Goal: Task Accomplishment & Management: Manage account settings

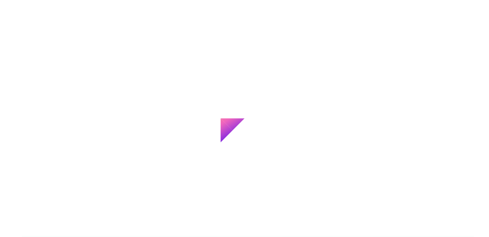
scroll to position [6, 0]
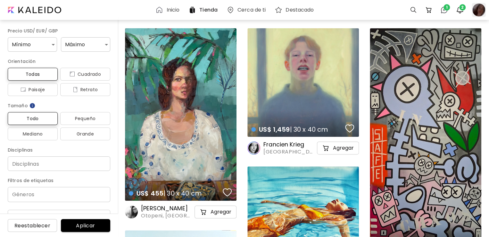
click at [478, 11] on div at bounding box center [479, 10] width 14 height 14
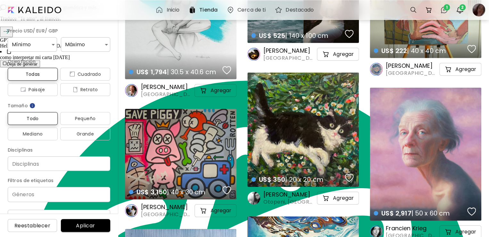
scroll to position [930, 0]
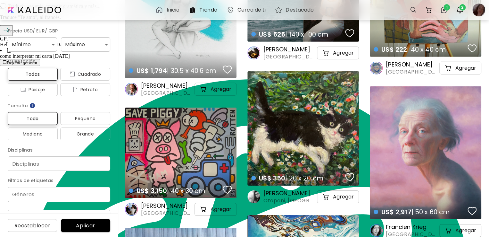
drag, startPoint x: 481, startPoint y: 6, endPoint x: 326, endPoint y: 6, distance: 155.2
click at [326, 6] on div "Inicio Tienda Cerca de ti Destacado 0 1 2" at bounding box center [244, 10] width 485 height 17
click at [459, 10] on img "button" at bounding box center [460, 10] width 8 height 8
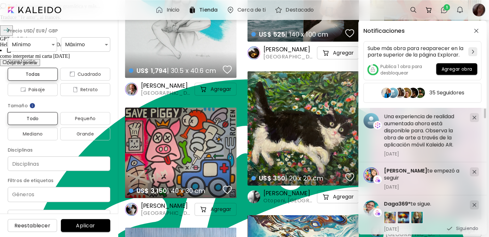
drag, startPoint x: 417, startPoint y: 49, endPoint x: 458, endPoint y: 70, distance: 46.3
click at [458, 70] on span "Agregar obra" at bounding box center [457, 69] width 31 height 7
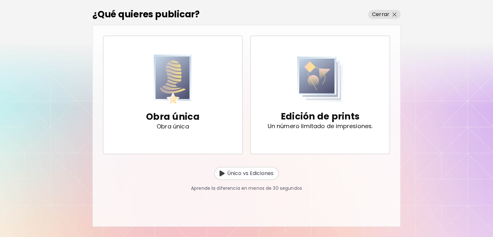
click at [189, 15] on h2 "¿Qué quieres publicar?" at bounding box center [145, 14] width 107 height 13
click at [396, 13] on img "button" at bounding box center [394, 15] width 4 height 4
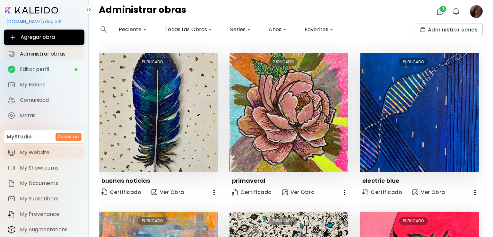
click at [47, 148] on link "My Website" at bounding box center [44, 152] width 80 height 13
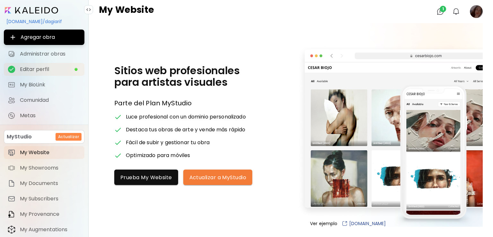
click at [56, 65] on link "Editar perfil" at bounding box center [44, 69] width 80 height 13
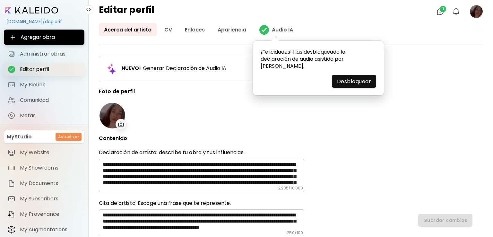
type input "*********"
type input "********"
click at [118, 28] on link "Acerca del artista" at bounding box center [128, 29] width 58 height 13
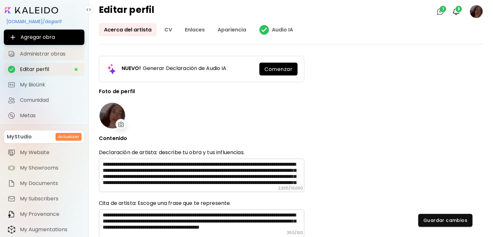
click at [26, 51] on span "Administrar obras" at bounding box center [50, 54] width 61 height 6
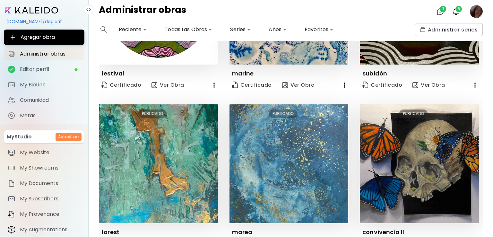
scroll to position [461, 0]
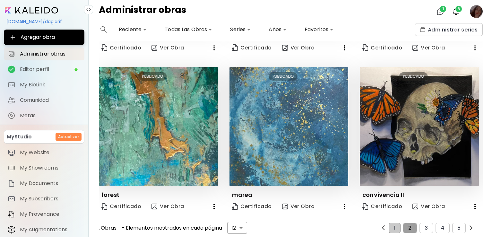
click at [404, 224] on button "2" at bounding box center [409, 228] width 13 height 10
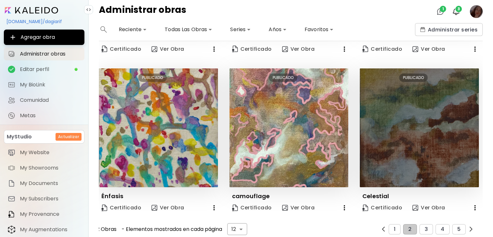
scroll to position [465, 0]
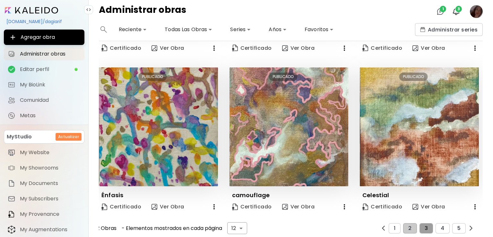
click at [427, 223] on button "3" at bounding box center [425, 228] width 13 height 10
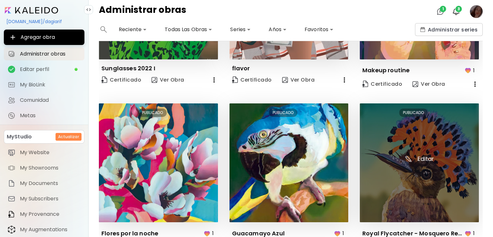
scroll to position [469, 0]
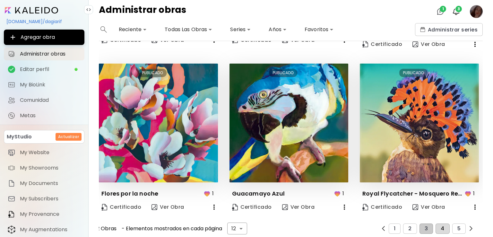
click at [440, 225] on span "4" at bounding box center [442, 228] width 4 height 6
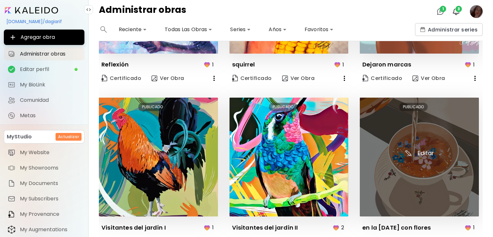
scroll to position [477, 0]
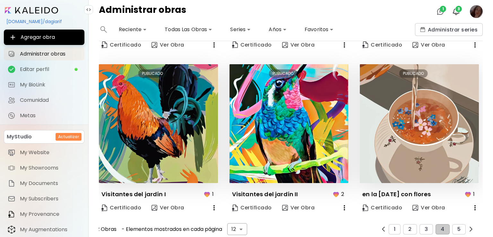
click at [455, 223] on div "12 Obras - Elementos mostrados en cada página 12 ** ​ 1 2 3 4 5" at bounding box center [285, 229] width 380 height 12
click at [457, 226] on span "5" at bounding box center [458, 229] width 3 height 6
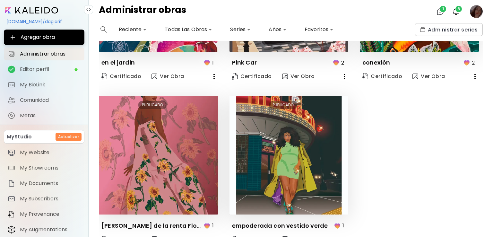
scroll to position [154, 0]
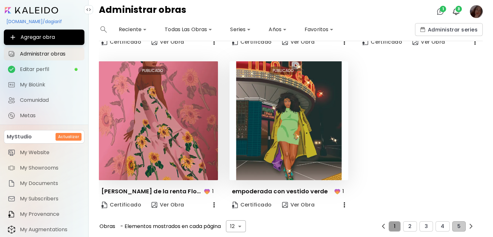
click at [394, 222] on button "1" at bounding box center [394, 226] width 12 height 10
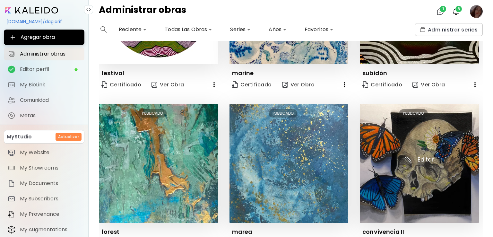
scroll to position [461, 0]
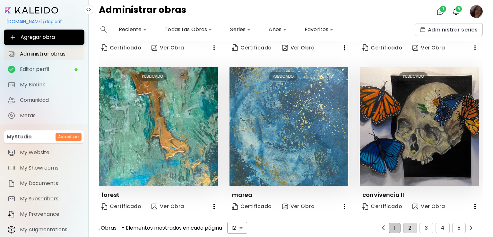
click at [410, 223] on button "2" at bounding box center [409, 228] width 13 height 10
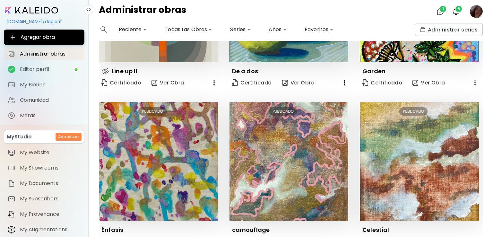
scroll to position [465, 0]
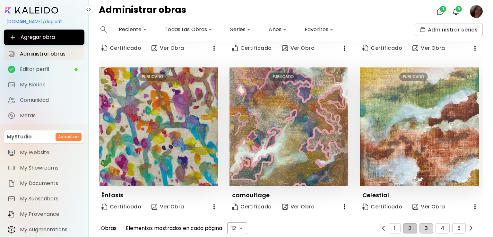
click at [427, 223] on button "3" at bounding box center [425, 228] width 13 height 10
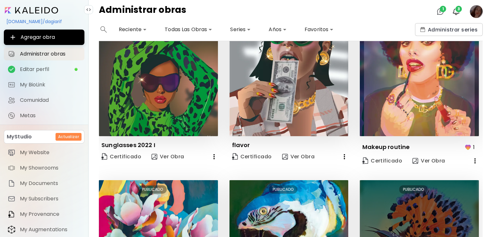
scroll to position [160, 0]
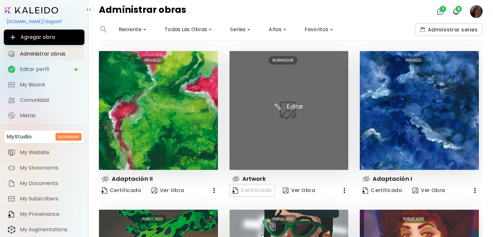
click at [297, 124] on img at bounding box center [288, 110] width 119 height 119
